Goal: Find specific page/section: Find specific page/section

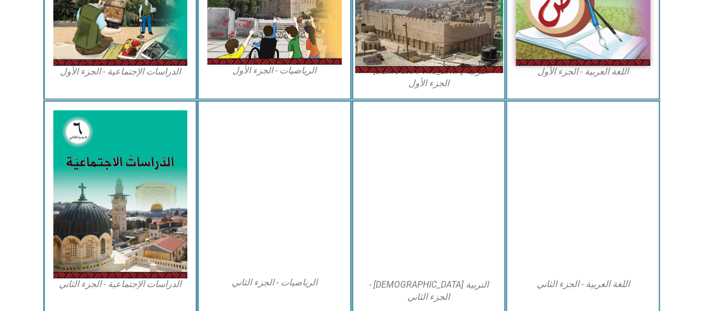
scroll to position [612, 0]
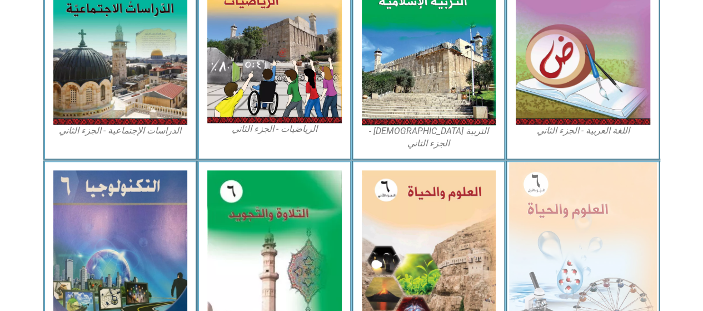
click at [589, 179] on img at bounding box center [583, 252] width 148 height 180
click at [564, 201] on img at bounding box center [583, 252] width 148 height 180
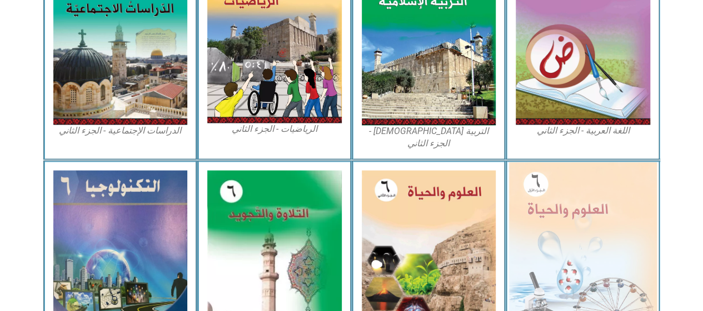
click at [562, 185] on img at bounding box center [583, 252] width 148 height 180
click at [630, 203] on img at bounding box center [583, 252] width 148 height 180
drag, startPoint x: 630, startPoint y: 203, endPoint x: 623, endPoint y: 188, distance: 16.4
click at [623, 188] on img at bounding box center [583, 252] width 148 height 180
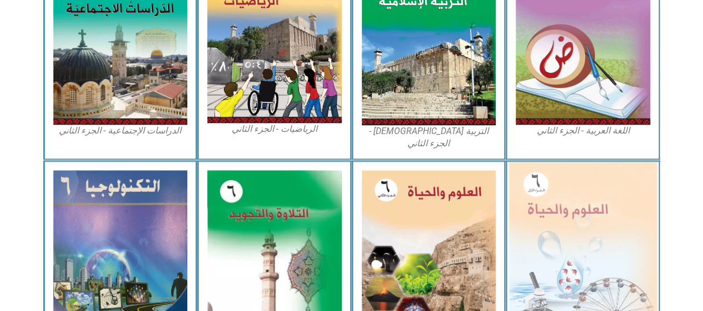
click at [623, 188] on img at bounding box center [583, 252] width 148 height 180
click at [625, 182] on img at bounding box center [583, 252] width 148 height 180
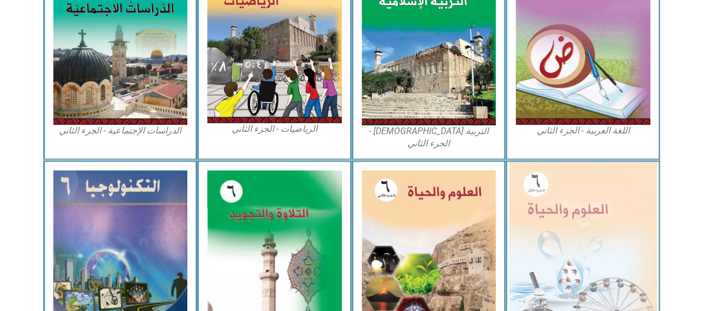
click at [532, 162] on img at bounding box center [583, 252] width 148 height 180
click at [581, 173] on img at bounding box center [583, 252] width 148 height 180
click at [557, 162] on img at bounding box center [583, 252] width 148 height 180
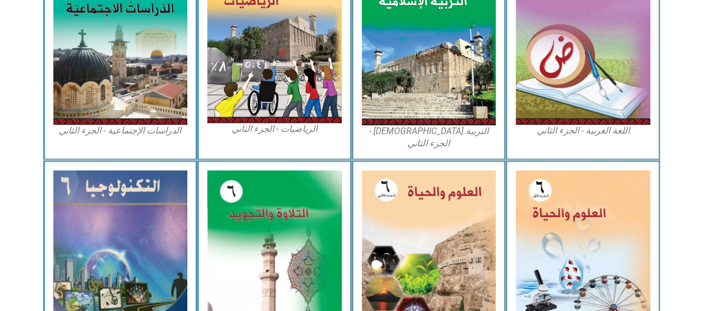
click at [507, 160] on div "العلوم والحياة - الجزء الأول" at bounding box center [583, 258] width 154 height 196
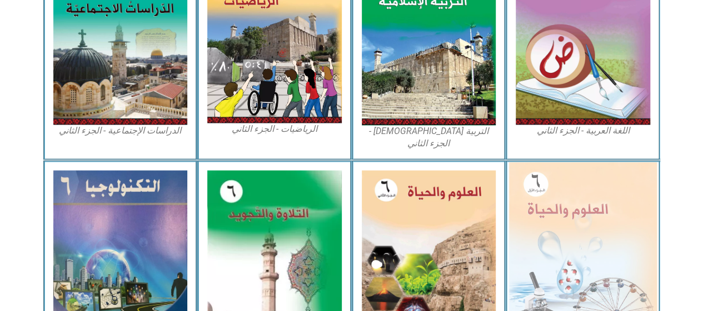
click at [521, 162] on img at bounding box center [583, 252] width 148 height 180
click at [558, 162] on img at bounding box center [583, 252] width 148 height 180
click at [566, 177] on img at bounding box center [583, 252] width 148 height 180
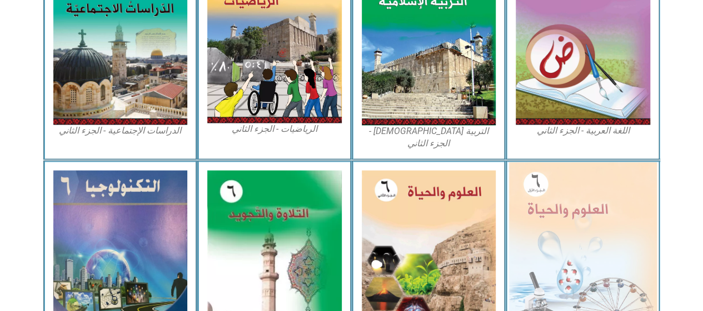
click at [566, 177] on img at bounding box center [583, 252] width 148 height 180
drag, startPoint x: 566, startPoint y: 177, endPoint x: 578, endPoint y: 177, distance: 11.7
click at [578, 177] on img at bounding box center [583, 252] width 148 height 180
drag, startPoint x: 578, startPoint y: 177, endPoint x: 597, endPoint y: 208, distance: 36.7
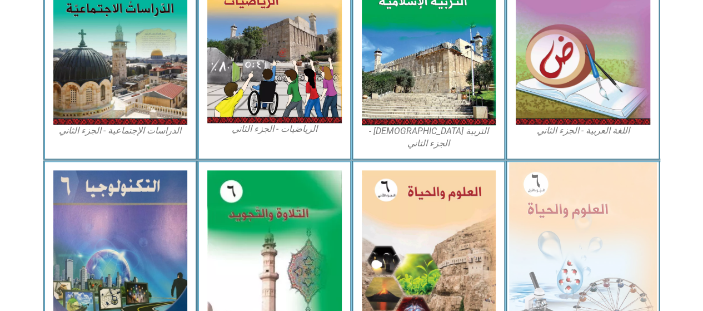
click at [597, 208] on img at bounding box center [583, 252] width 148 height 180
click at [632, 244] on img at bounding box center [583, 252] width 148 height 180
click at [611, 238] on img at bounding box center [583, 252] width 148 height 180
drag, startPoint x: 545, startPoint y: 212, endPoint x: 557, endPoint y: 214, distance: 13.0
click at [557, 214] on img at bounding box center [583, 252] width 148 height 180
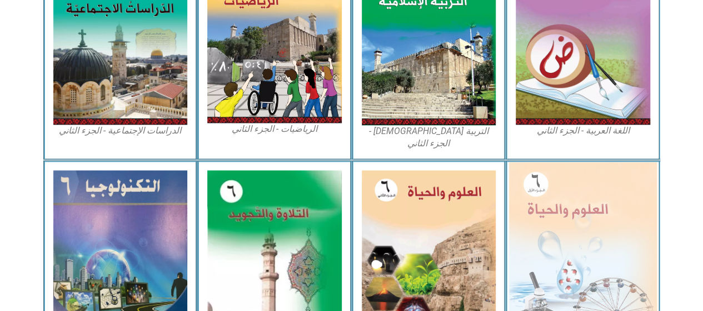
click at [557, 214] on img at bounding box center [583, 252] width 148 height 180
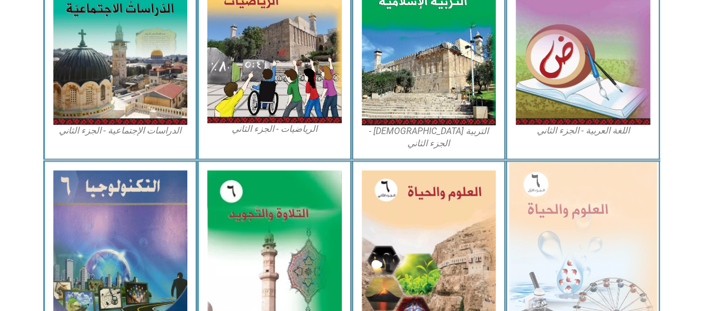
click at [561, 215] on img at bounding box center [583, 252] width 148 height 180
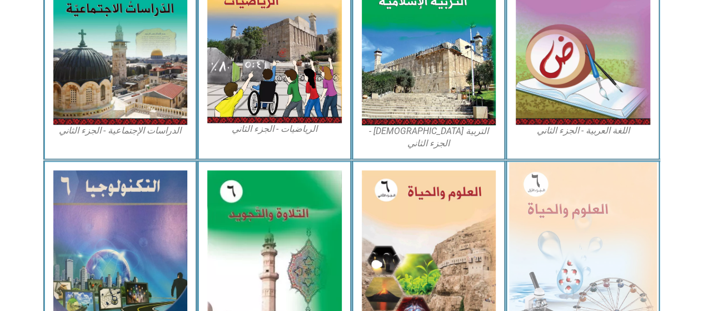
click at [561, 215] on img at bounding box center [583, 252] width 148 height 180
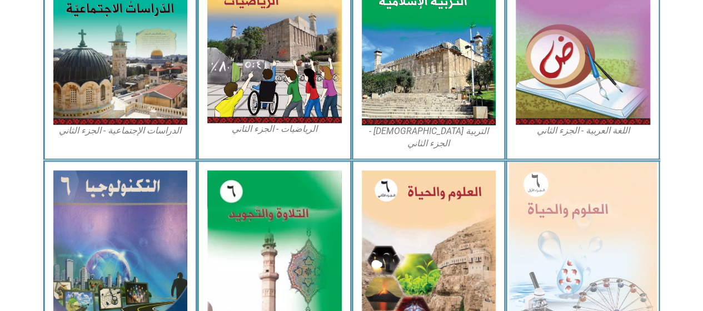
click at [561, 215] on img at bounding box center [583, 252] width 148 height 180
click at [590, 162] on img at bounding box center [583, 252] width 148 height 180
click at [521, 162] on img at bounding box center [583, 252] width 148 height 180
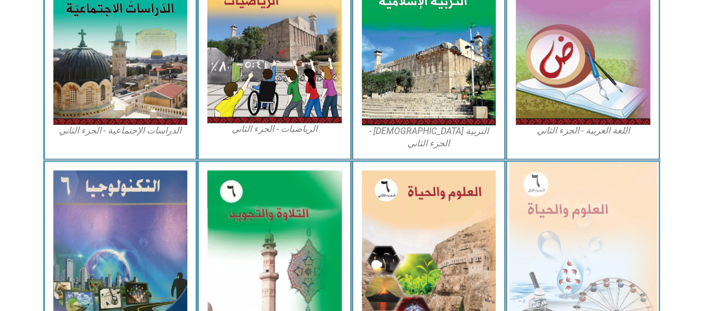
click at [521, 162] on img at bounding box center [583, 252] width 148 height 180
click at [521, 194] on img at bounding box center [583, 252] width 148 height 180
click at [553, 238] on img at bounding box center [583, 252] width 148 height 180
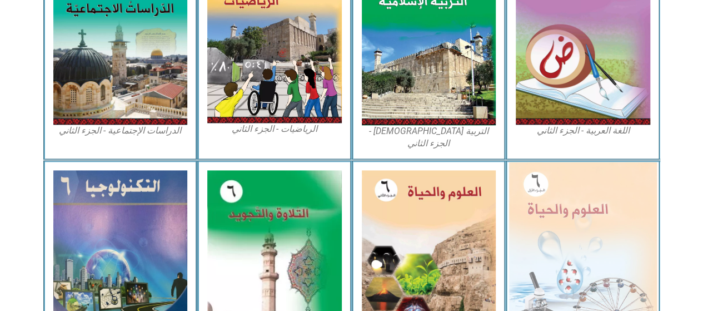
click at [553, 238] on img at bounding box center [583, 252] width 148 height 180
click at [553, 241] on img at bounding box center [583, 252] width 148 height 180
click at [555, 249] on img at bounding box center [583, 252] width 148 height 180
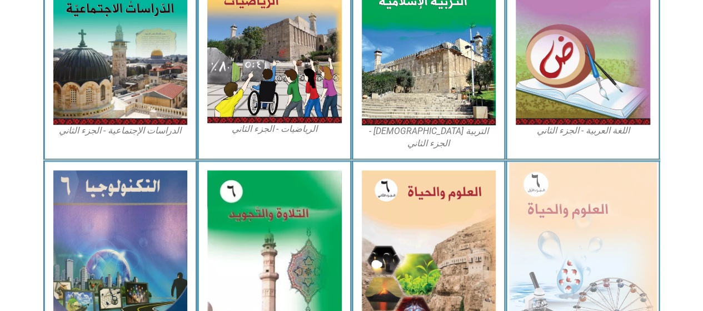
click at [555, 249] on img at bounding box center [583, 252] width 148 height 180
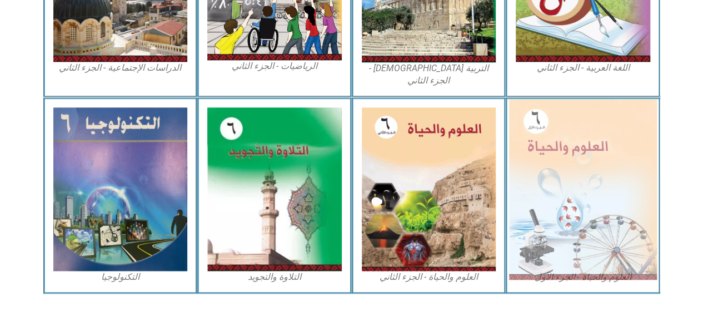
scroll to position [675, 0]
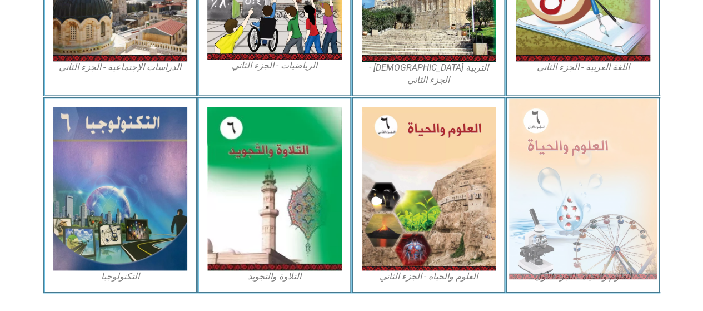
click at [577, 252] on img at bounding box center [583, 188] width 148 height 180
click at [579, 252] on img at bounding box center [583, 188] width 148 height 180
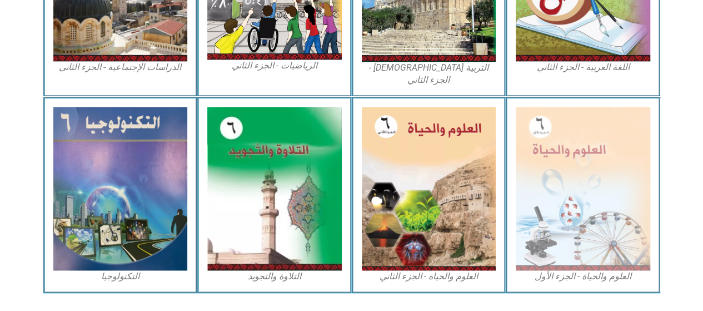
click at [577, 270] on figcaption "العلوم والحياة - الجزء الأول" at bounding box center [583, 276] width 134 height 12
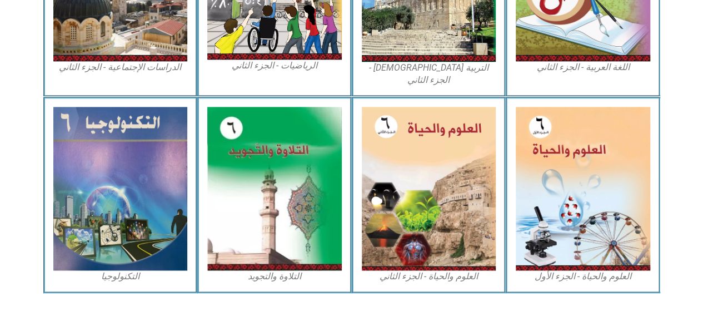
click at [575, 265] on div "العلوم والحياة - الجزء الأول" at bounding box center [583, 195] width 154 height 196
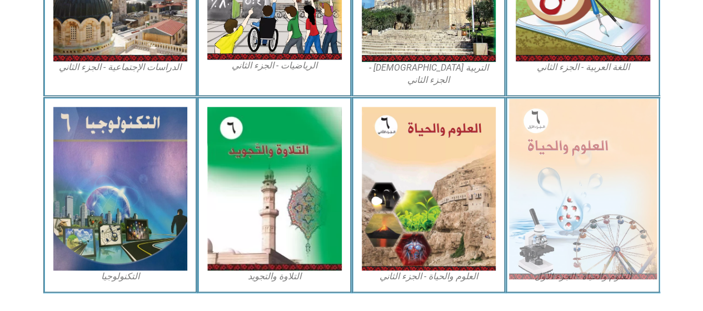
click at [593, 211] on img at bounding box center [583, 188] width 148 height 180
click at [594, 204] on img at bounding box center [583, 188] width 148 height 180
click at [582, 234] on img at bounding box center [583, 188] width 148 height 180
click at [582, 243] on img at bounding box center [583, 188] width 148 height 180
click at [582, 245] on img at bounding box center [583, 188] width 148 height 180
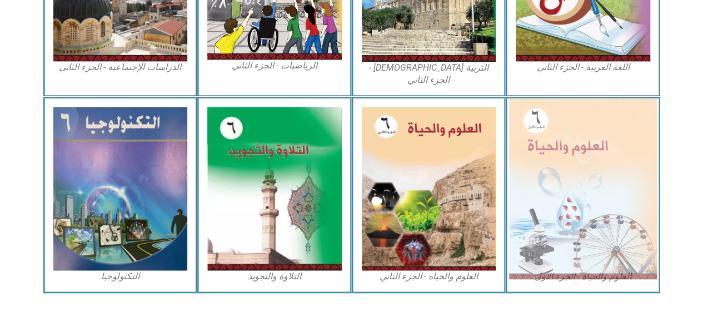
click at [582, 245] on img at bounding box center [583, 188] width 148 height 180
click at [570, 196] on img at bounding box center [583, 188] width 148 height 180
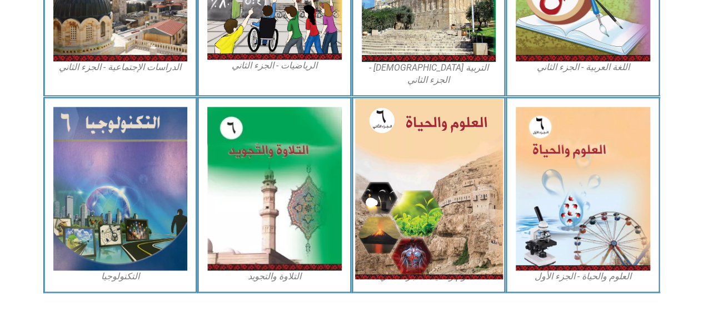
click at [430, 175] on img at bounding box center [429, 188] width 148 height 180
click at [462, 128] on img at bounding box center [429, 188] width 148 height 180
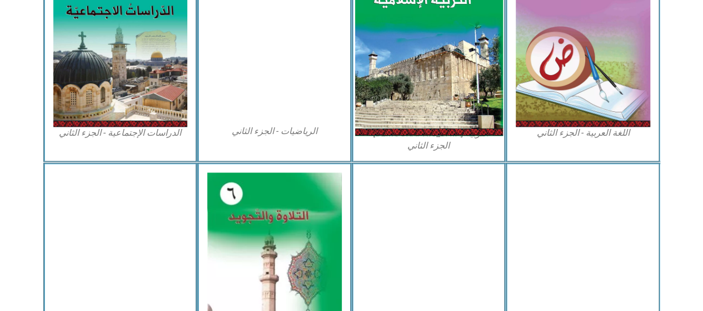
scroll to position [612, 0]
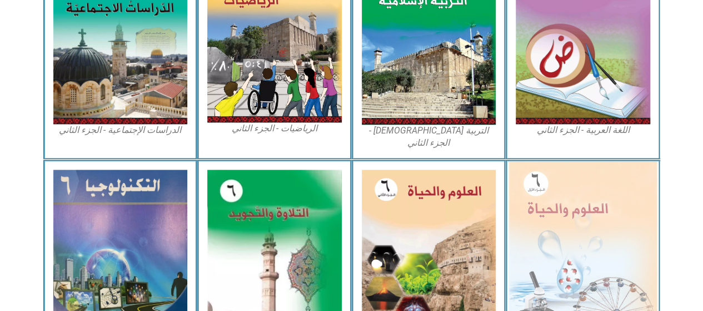
click at [541, 171] on img at bounding box center [583, 251] width 148 height 180
drag, startPoint x: 541, startPoint y: 171, endPoint x: 596, endPoint y: 161, distance: 55.9
click at [596, 161] on img at bounding box center [583, 251] width 148 height 180
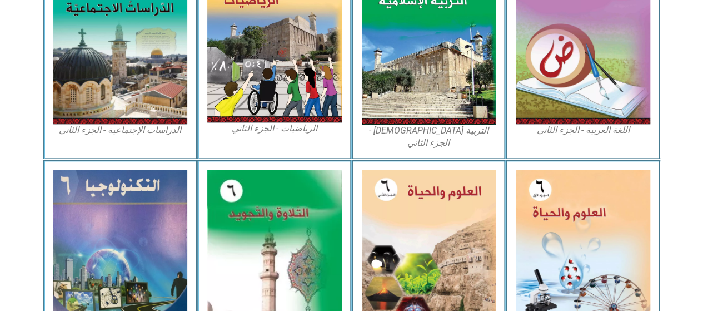
click at [660, 159] on icon at bounding box center [351, 193] width 704 height 69
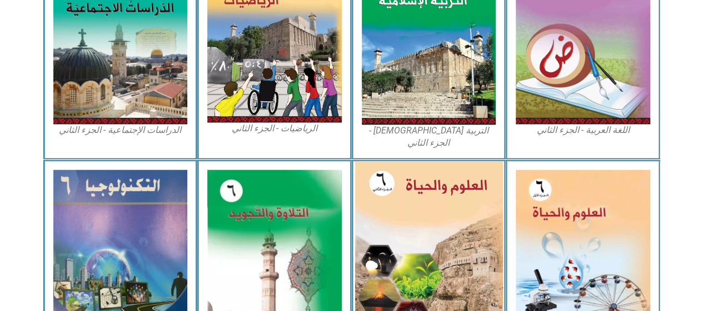
click at [442, 202] on img at bounding box center [429, 251] width 148 height 180
click at [478, 208] on img at bounding box center [429, 251] width 148 height 180
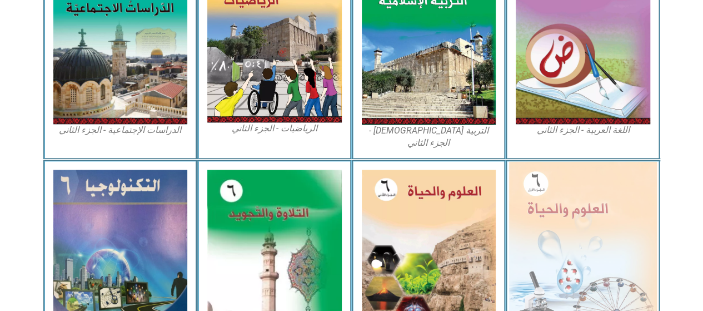
click at [542, 161] on img at bounding box center [583, 251] width 148 height 180
click at [545, 161] on img at bounding box center [583, 251] width 148 height 180
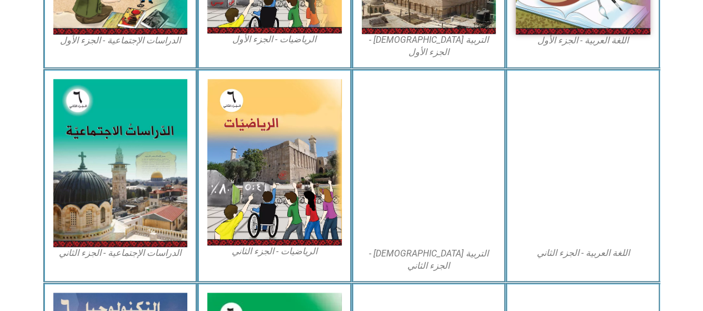
scroll to position [681, 0]
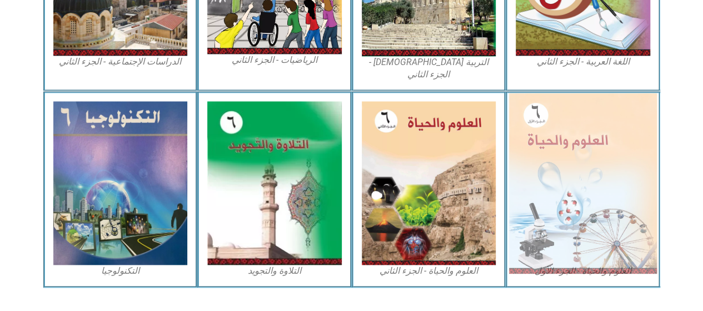
click at [590, 183] on img at bounding box center [583, 183] width 148 height 180
click at [589, 191] on img at bounding box center [583, 183] width 148 height 180
click at [566, 140] on img at bounding box center [583, 183] width 148 height 180
click at [568, 129] on img at bounding box center [583, 183] width 148 height 180
click at [597, 139] on img at bounding box center [583, 183] width 148 height 180
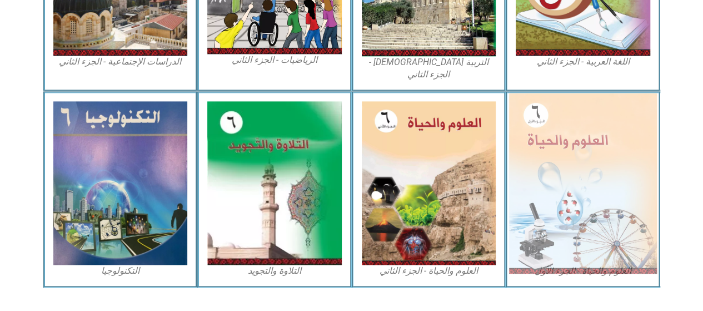
click at [631, 187] on img at bounding box center [583, 183] width 148 height 180
click at [633, 194] on img at bounding box center [583, 183] width 148 height 180
click at [634, 194] on img at bounding box center [583, 183] width 148 height 180
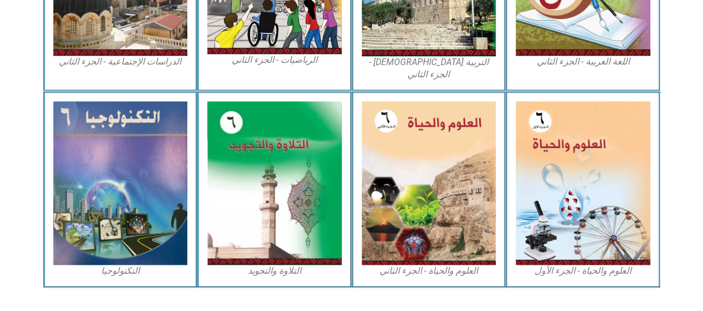
drag, startPoint x: 634, startPoint y: 194, endPoint x: 677, endPoint y: 120, distance: 85.9
click at [677, 120] on icon at bounding box center [351, 126] width 704 height 71
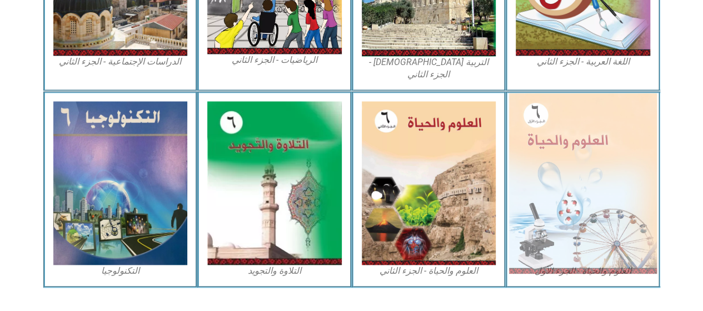
click at [601, 125] on img at bounding box center [583, 183] width 148 height 180
click at [602, 102] on img at bounding box center [583, 183] width 148 height 180
click at [548, 128] on img at bounding box center [583, 183] width 148 height 180
click at [641, 112] on img at bounding box center [583, 183] width 148 height 180
click at [618, 144] on img at bounding box center [583, 183] width 148 height 180
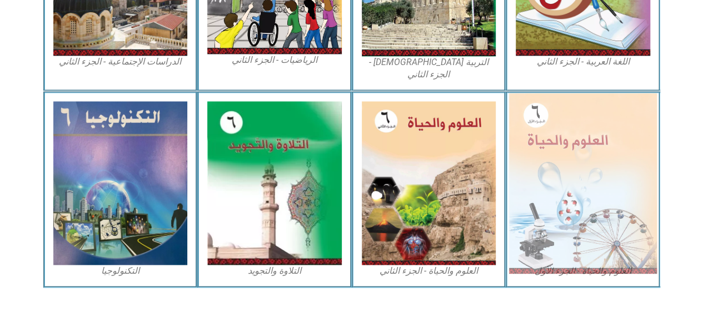
click at [605, 161] on img at bounding box center [583, 183] width 148 height 180
drag, startPoint x: 632, startPoint y: 128, endPoint x: 628, endPoint y: 79, distance: 49.1
click at [628, 93] on img at bounding box center [583, 183] width 148 height 180
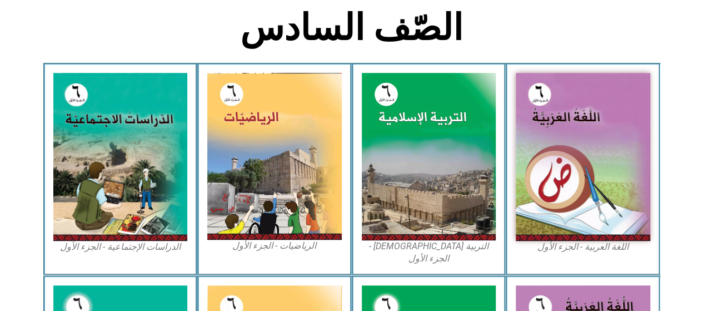
scroll to position [291, 0]
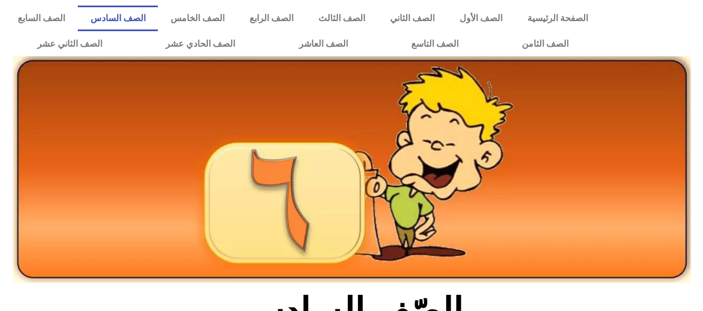
scroll to position [291, 0]
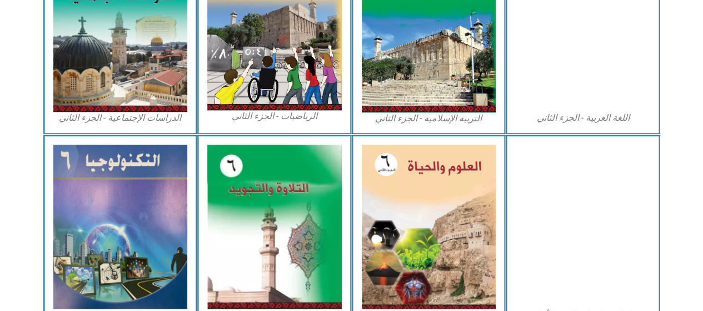
scroll to position [630, 0]
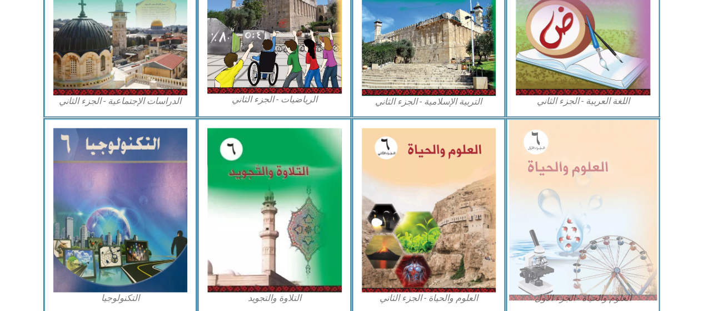
click at [589, 177] on img at bounding box center [583, 209] width 148 height 180
click at [602, 167] on img at bounding box center [583, 209] width 148 height 180
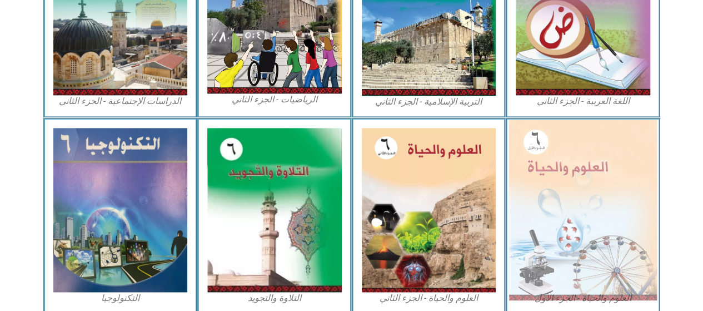
click at [602, 167] on img at bounding box center [583, 209] width 148 height 180
click at [587, 159] on img at bounding box center [583, 209] width 148 height 180
click at [538, 145] on img at bounding box center [583, 209] width 148 height 180
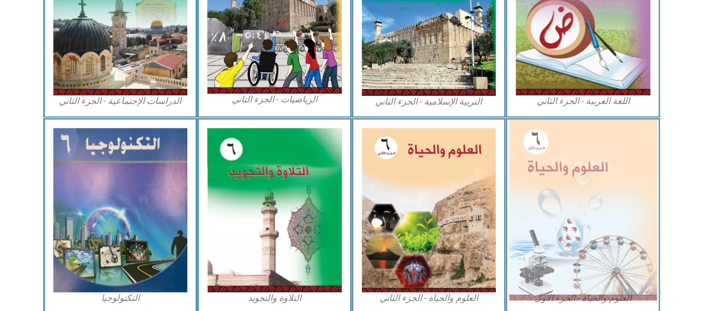
click at [570, 194] on img at bounding box center [583, 209] width 148 height 180
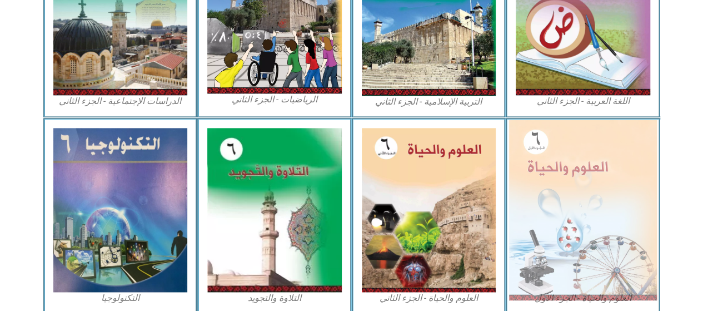
click at [570, 194] on img at bounding box center [583, 209] width 148 height 180
click at [596, 193] on img at bounding box center [583, 209] width 148 height 180
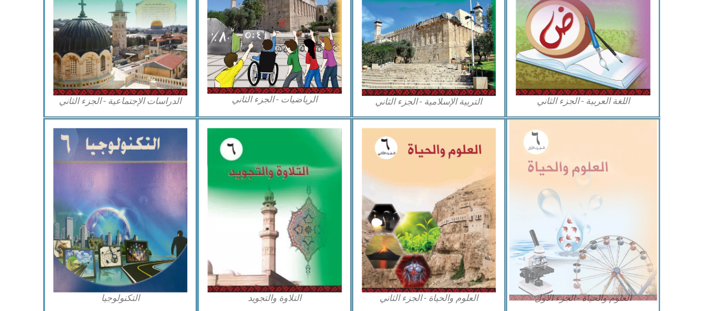
click at [596, 193] on img at bounding box center [583, 209] width 148 height 180
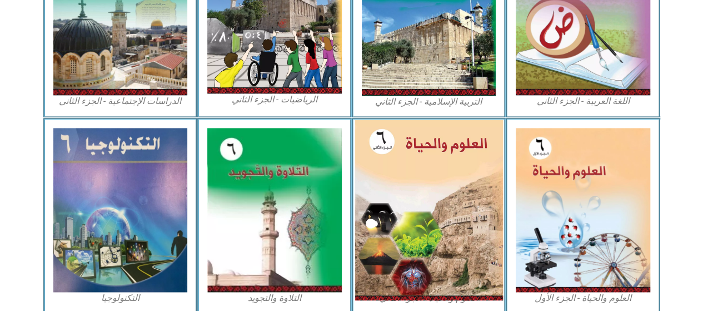
click at [450, 178] on img at bounding box center [429, 209] width 148 height 180
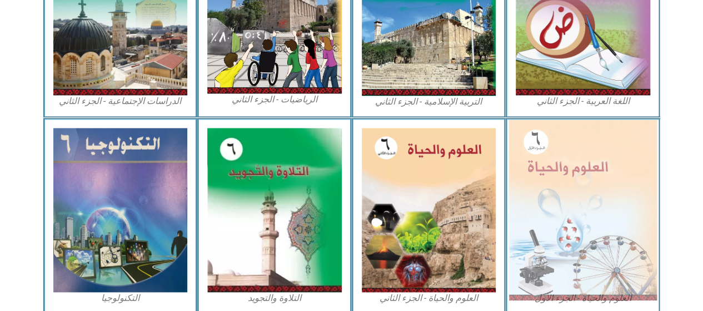
click at [554, 176] on img at bounding box center [583, 209] width 148 height 180
click at [568, 187] on img at bounding box center [583, 209] width 148 height 180
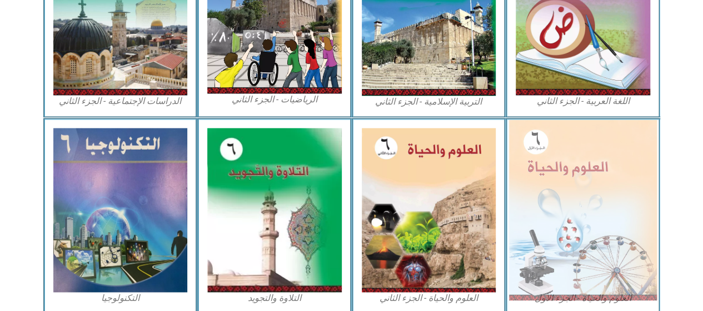
click at [568, 187] on img at bounding box center [583, 209] width 148 height 180
click at [538, 172] on img at bounding box center [583, 209] width 148 height 180
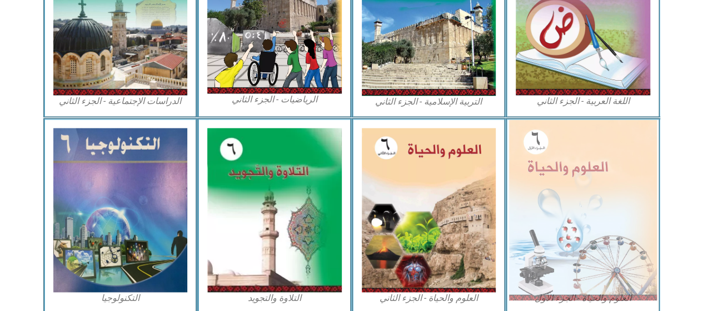
click at [538, 172] on img at bounding box center [583, 209] width 148 height 180
drag, startPoint x: 538, startPoint y: 172, endPoint x: 536, endPoint y: 153, distance: 19.0
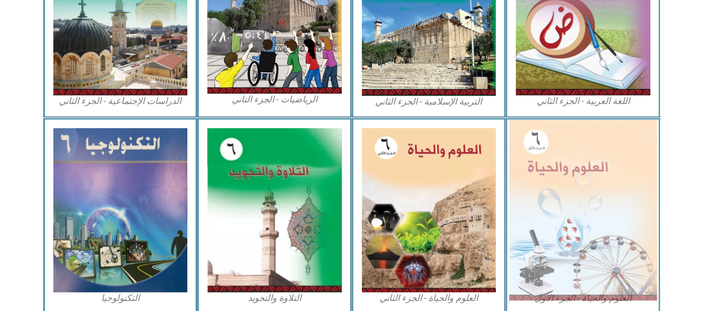
click at [536, 153] on img at bounding box center [583, 209] width 148 height 180
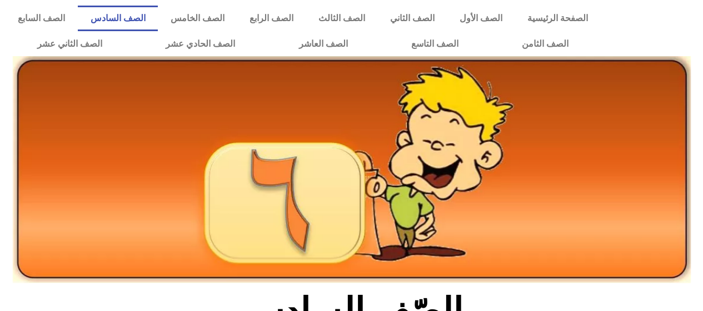
scroll to position [630, 0]
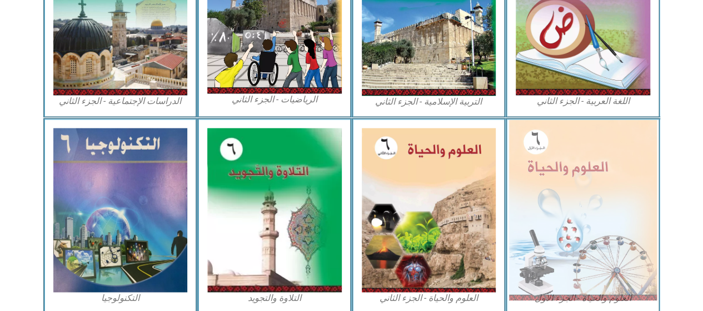
click at [597, 174] on img at bounding box center [583, 209] width 148 height 180
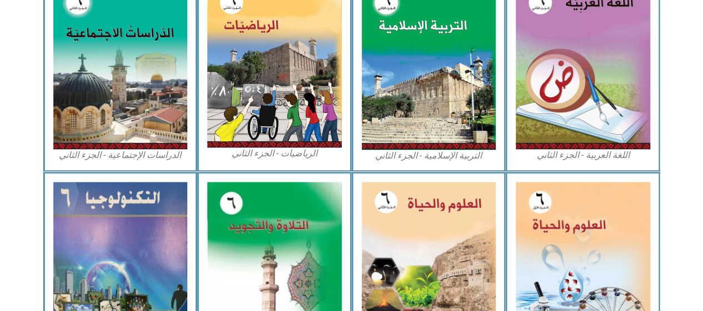
scroll to position [585, 0]
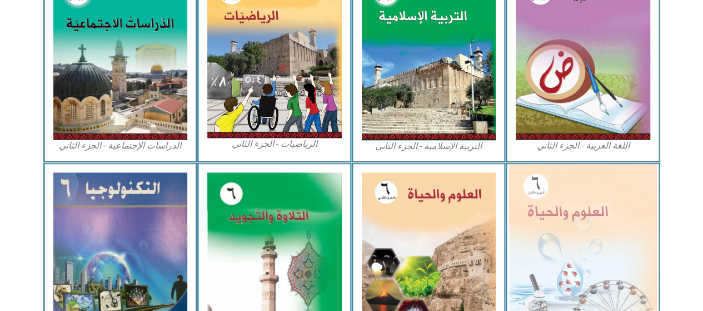
click at [616, 263] on img at bounding box center [583, 254] width 148 height 180
drag, startPoint x: 616, startPoint y: 263, endPoint x: 559, endPoint y: 201, distance: 84.2
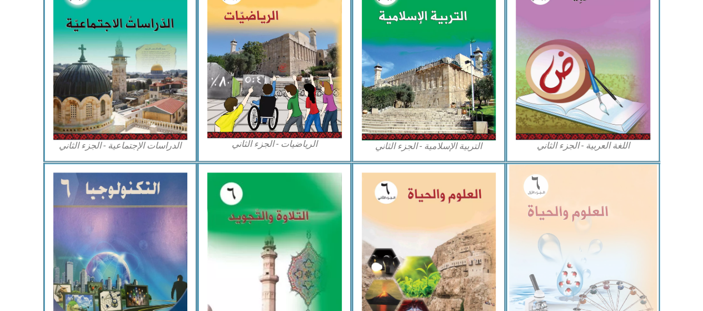
click at [559, 201] on img at bounding box center [583, 254] width 148 height 180
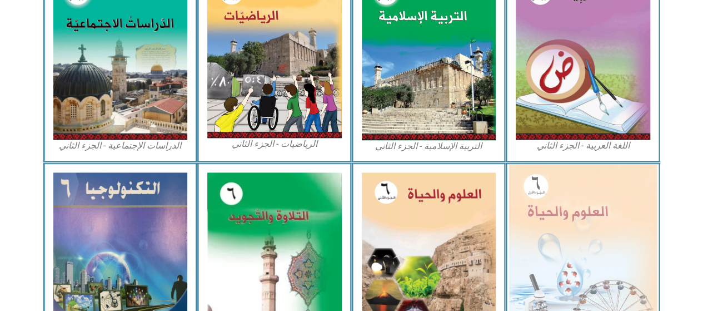
click at [559, 201] on img at bounding box center [583, 254] width 148 height 180
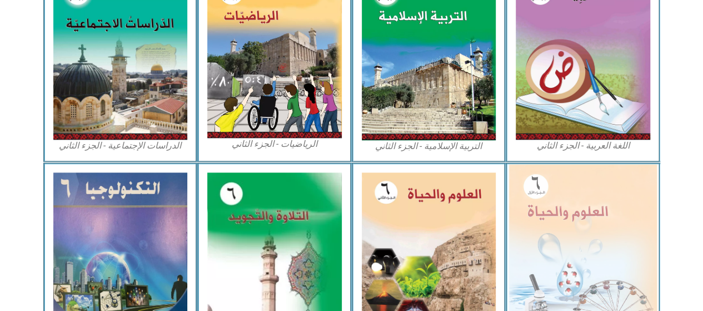
click at [559, 201] on img at bounding box center [583, 254] width 148 height 180
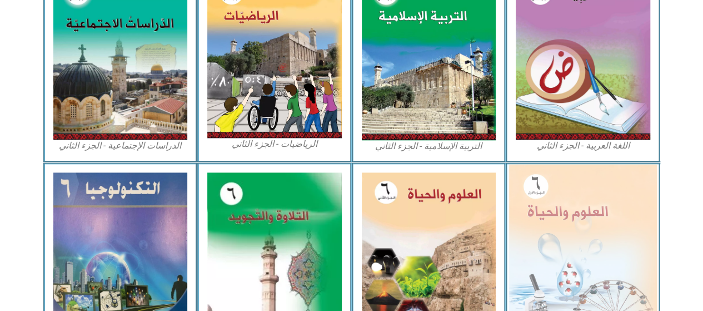
click at [559, 201] on img at bounding box center [583, 254] width 148 height 180
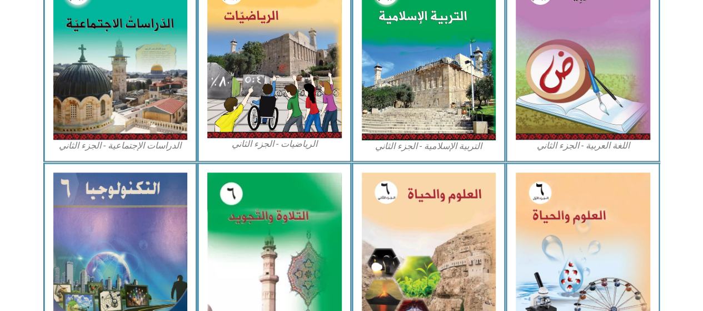
drag, startPoint x: 559, startPoint y: 201, endPoint x: 533, endPoint y: 158, distance: 49.8
click at [533, 158] on div "اللغة العربية - الجزء الثاني" at bounding box center [583, 62] width 154 height 201
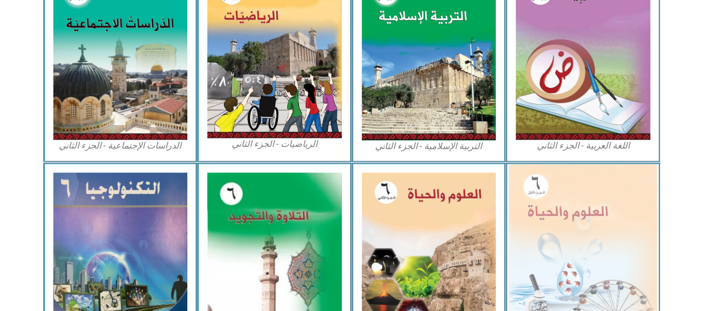
click at [542, 250] on img at bounding box center [583, 254] width 148 height 180
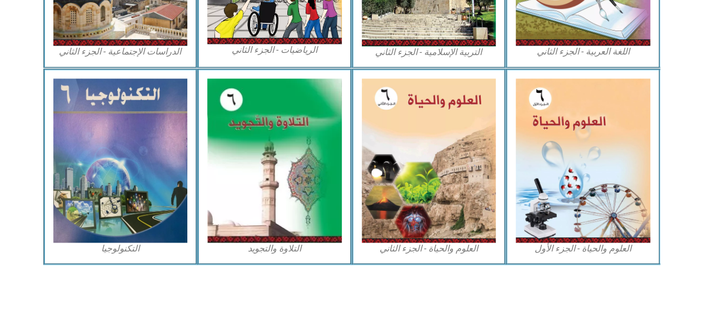
scroll to position [681, 0]
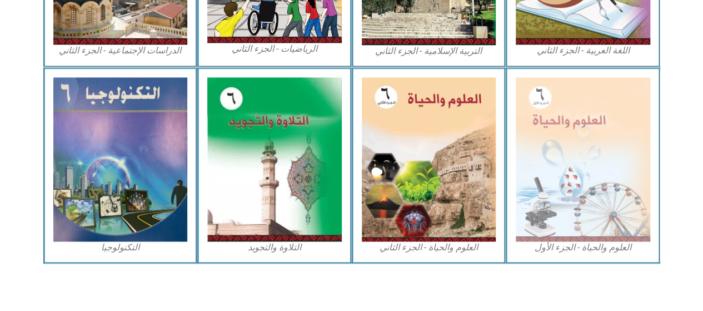
click at [607, 247] on figcaption "العلوم والحياة - الجزء الأول" at bounding box center [583, 247] width 134 height 12
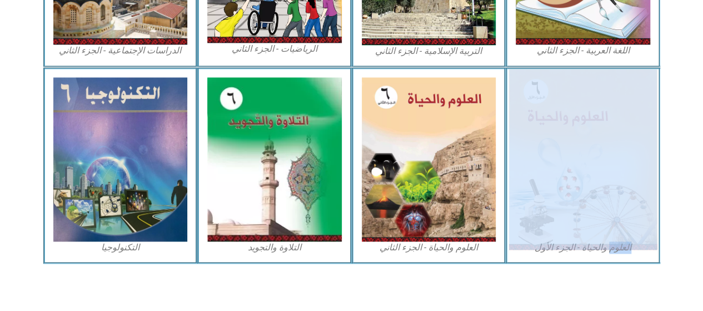
drag, startPoint x: 607, startPoint y: 247, endPoint x: 605, endPoint y: 215, distance: 31.7
click at [605, 215] on figure "العلوم والحياة - الجزء الأول" at bounding box center [583, 165] width 134 height 176
click at [605, 215] on img at bounding box center [583, 159] width 148 height 180
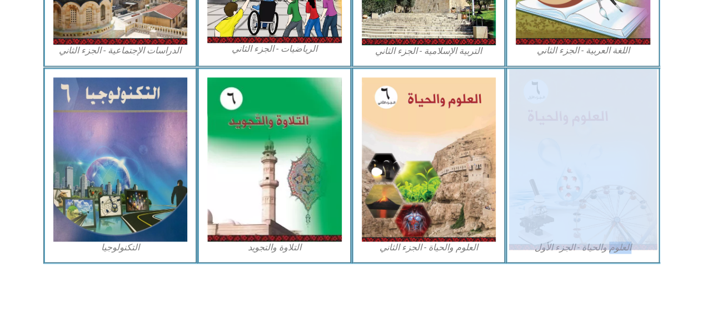
click at [605, 215] on img at bounding box center [583, 159] width 148 height 180
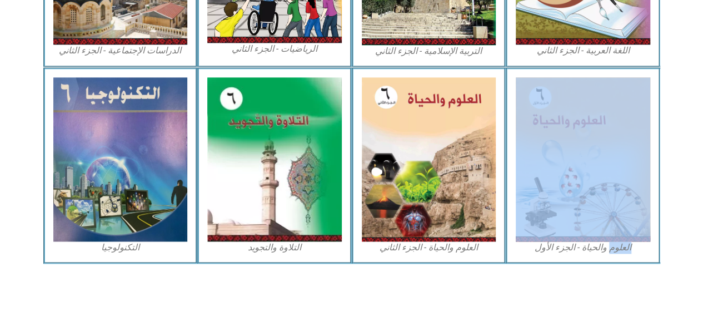
drag, startPoint x: 605, startPoint y: 215, endPoint x: 684, endPoint y: 131, distance: 115.6
click at [684, 131] on section "العلوم والحياة - الجزء الأول العلوم والحياة - الجزء الثاني التلاوة والتجويد الت…" at bounding box center [351, 165] width 703 height 196
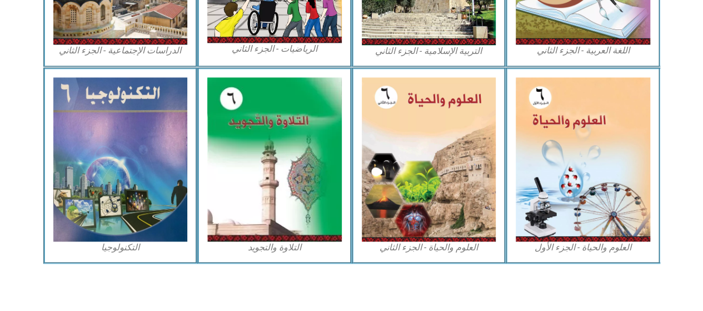
click at [684, 131] on icon at bounding box center [351, 102] width 704 height 71
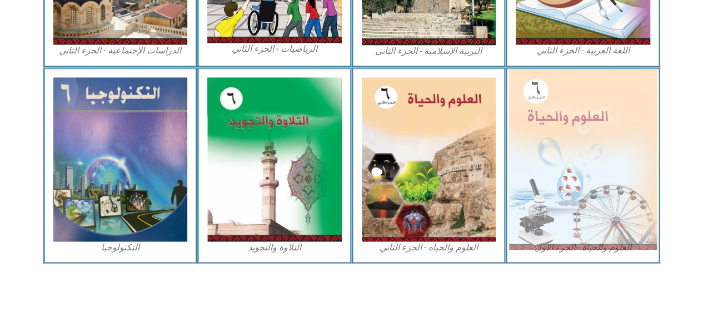
click at [567, 135] on img at bounding box center [583, 159] width 148 height 180
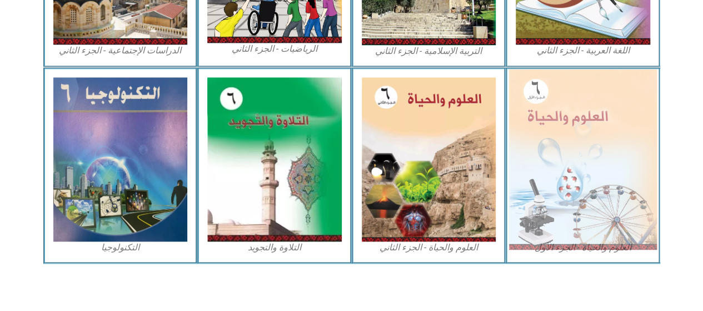
click at [567, 135] on img at bounding box center [583, 159] width 148 height 180
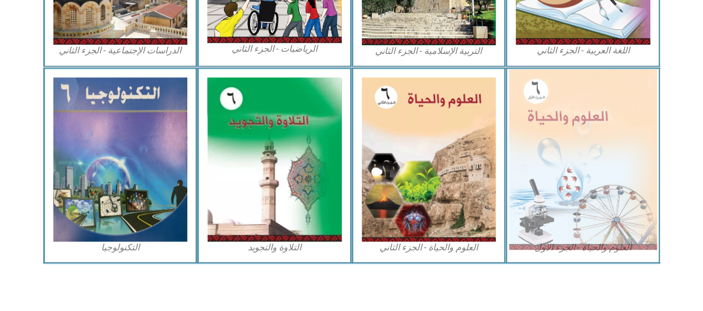
click at [567, 135] on img at bounding box center [583, 159] width 148 height 180
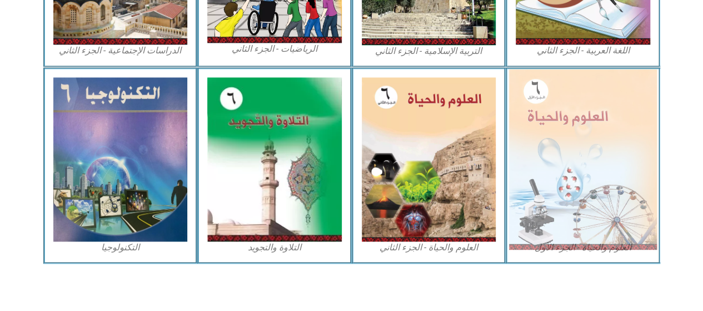
click at [567, 135] on img at bounding box center [583, 159] width 148 height 180
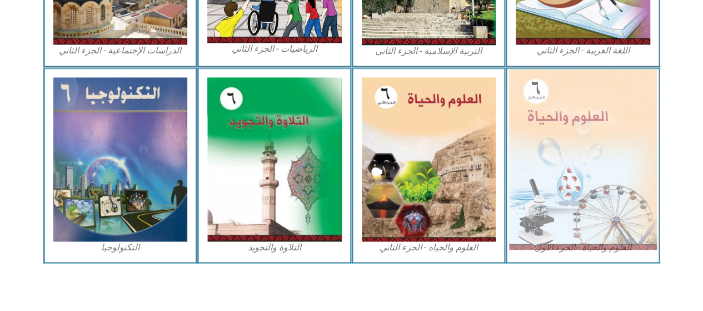
click at [567, 135] on img at bounding box center [583, 159] width 148 height 180
drag, startPoint x: 567, startPoint y: 135, endPoint x: 583, endPoint y: 181, distance: 48.3
click at [583, 181] on img at bounding box center [583, 159] width 148 height 180
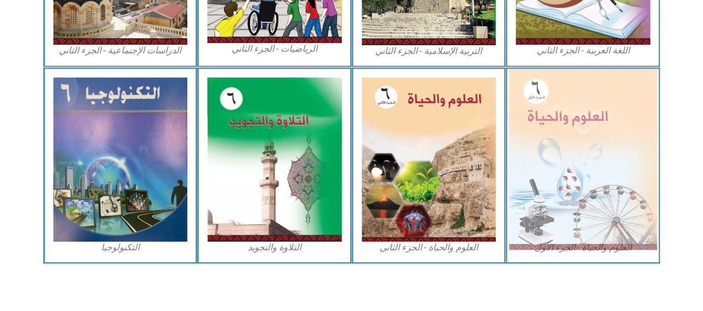
click at [552, 161] on img at bounding box center [583, 159] width 148 height 180
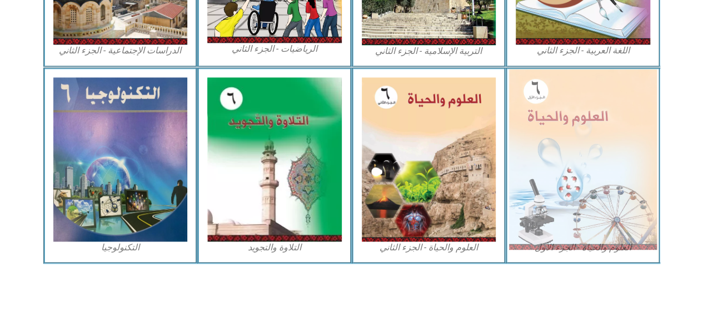
click at [552, 161] on img at bounding box center [583, 159] width 148 height 180
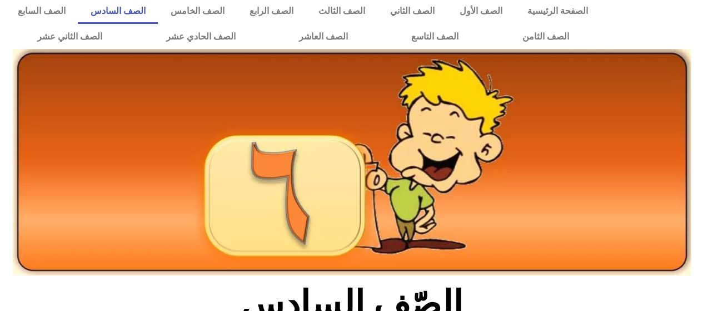
scroll to position [0, 0]
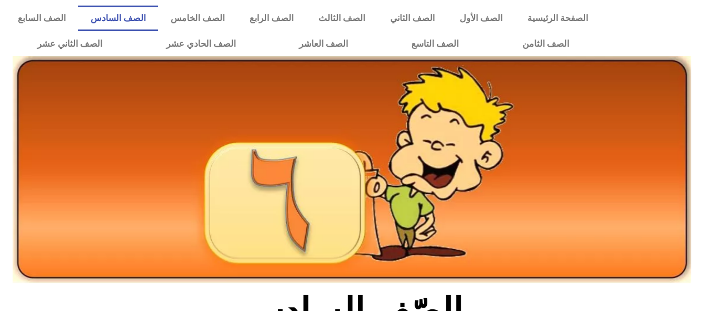
click at [158, 15] on link "الصف السادس" at bounding box center [118, 19] width 80 height 26
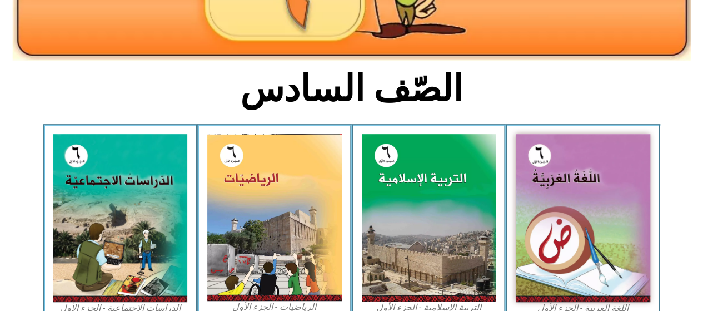
scroll to position [251, 0]
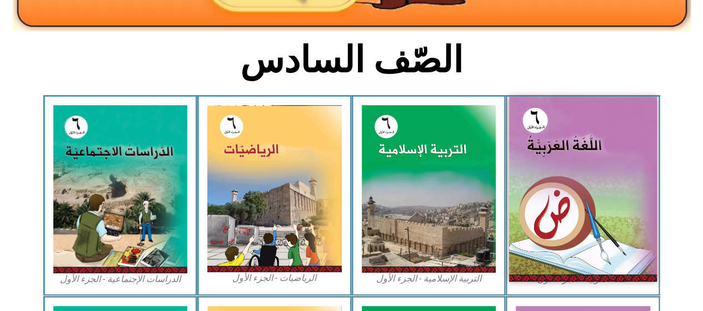
click at [599, 167] on img at bounding box center [583, 189] width 148 height 184
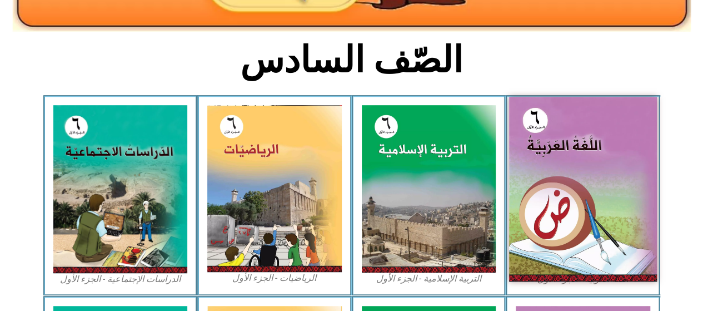
click at [600, 168] on img at bounding box center [583, 189] width 148 height 184
